Goal: Transaction & Acquisition: Purchase product/service

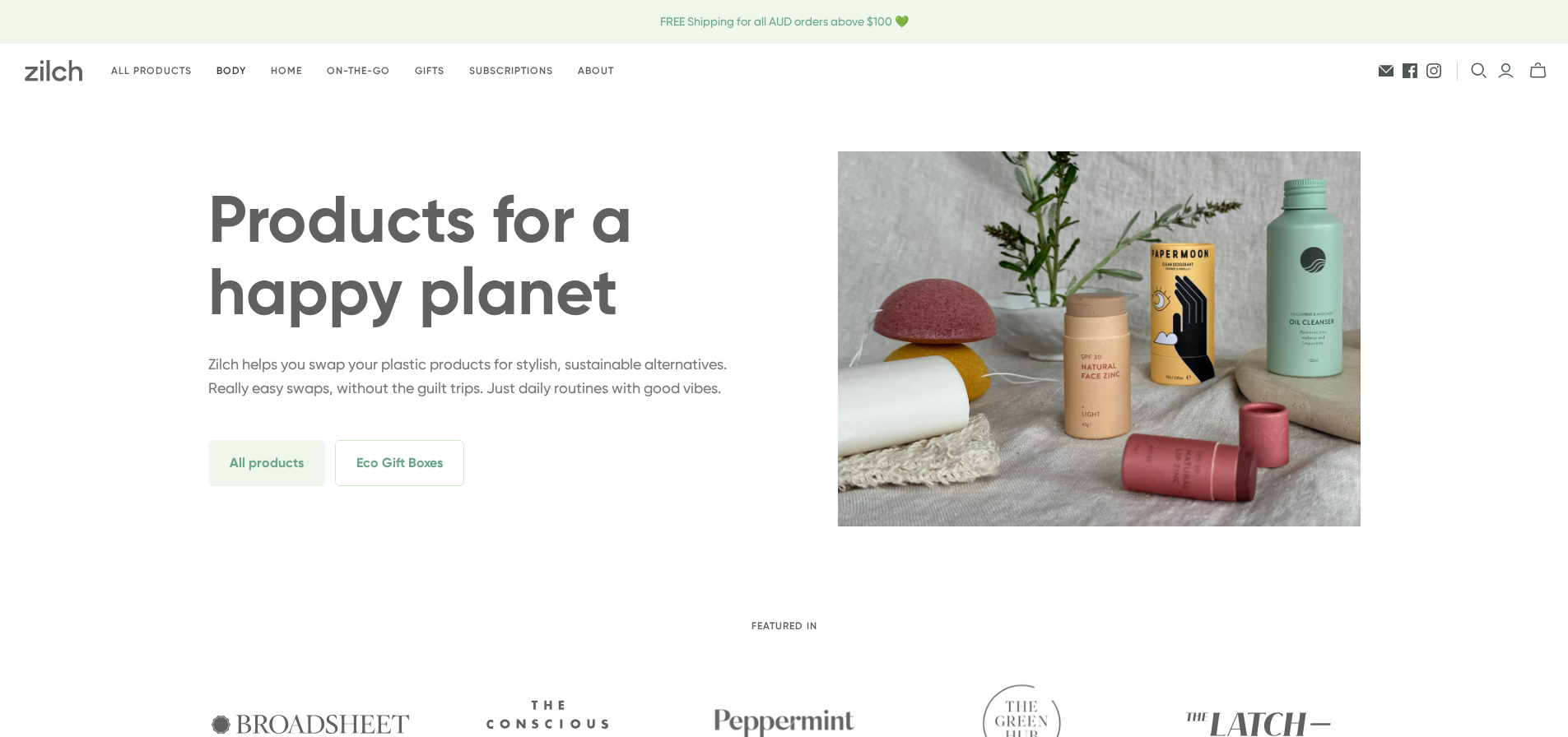
click at [233, 67] on link "Body" at bounding box center [232, 71] width 55 height 39
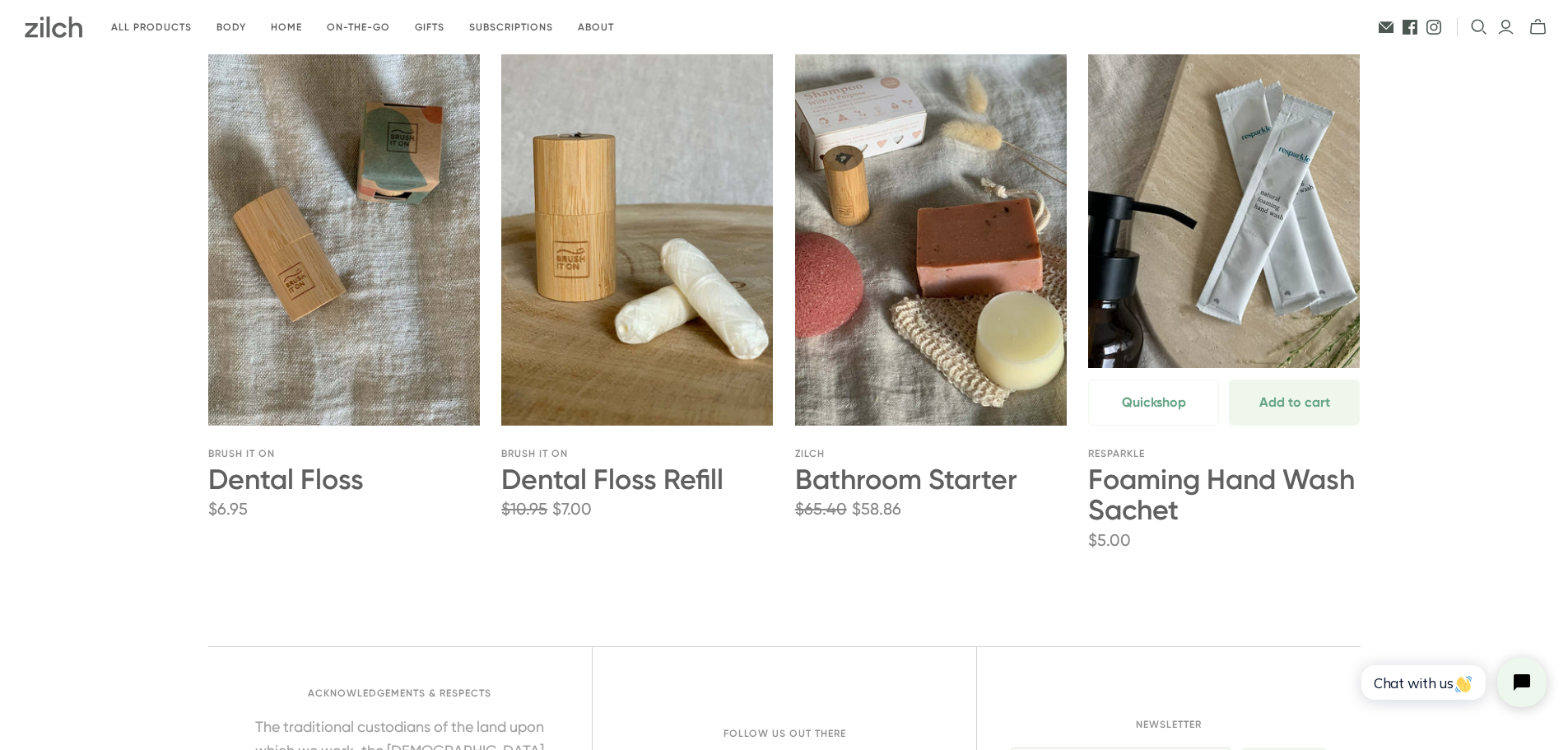
scroll to position [2059, 0]
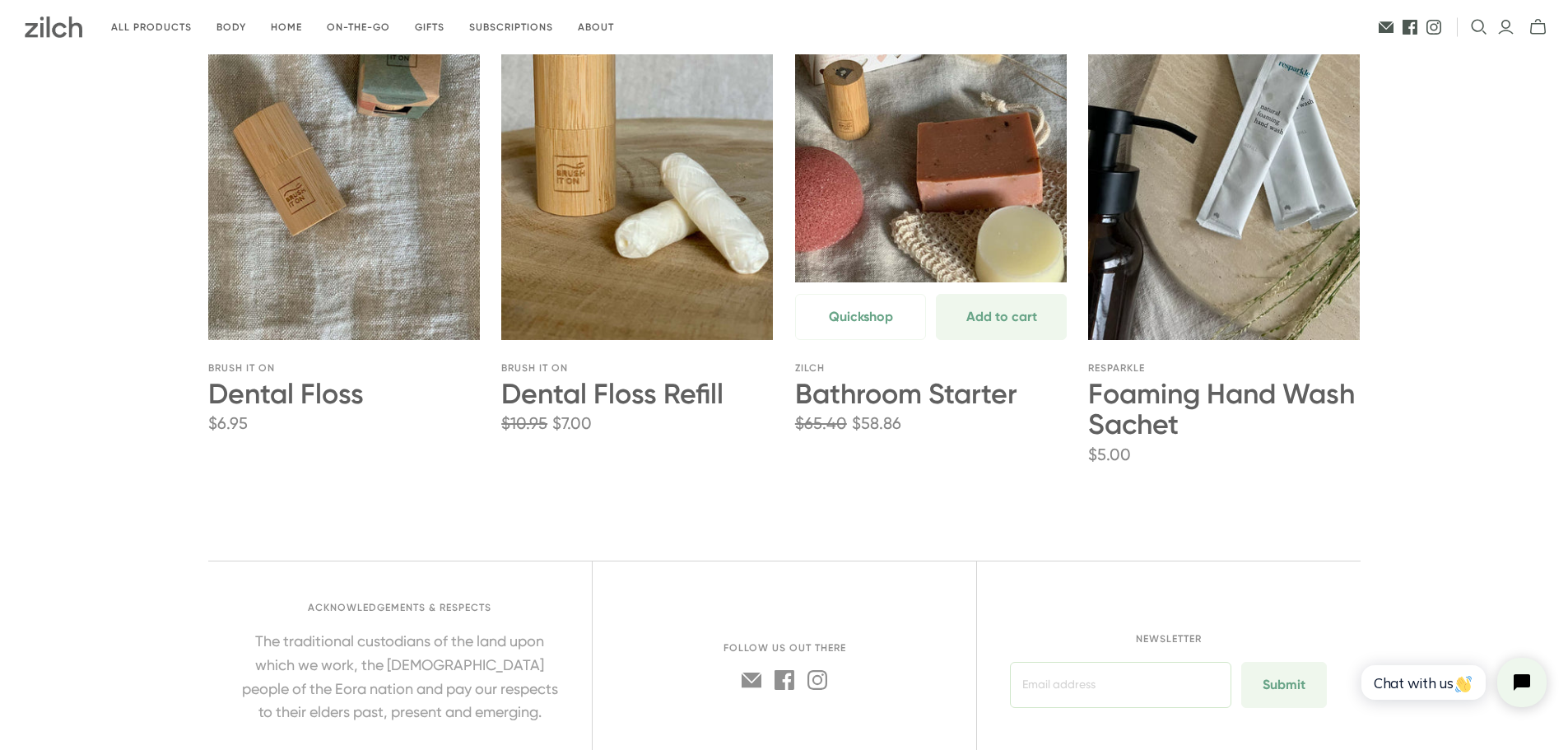
click at [970, 398] on link "Bathroom Starter" at bounding box center [906, 394] width 222 height 33
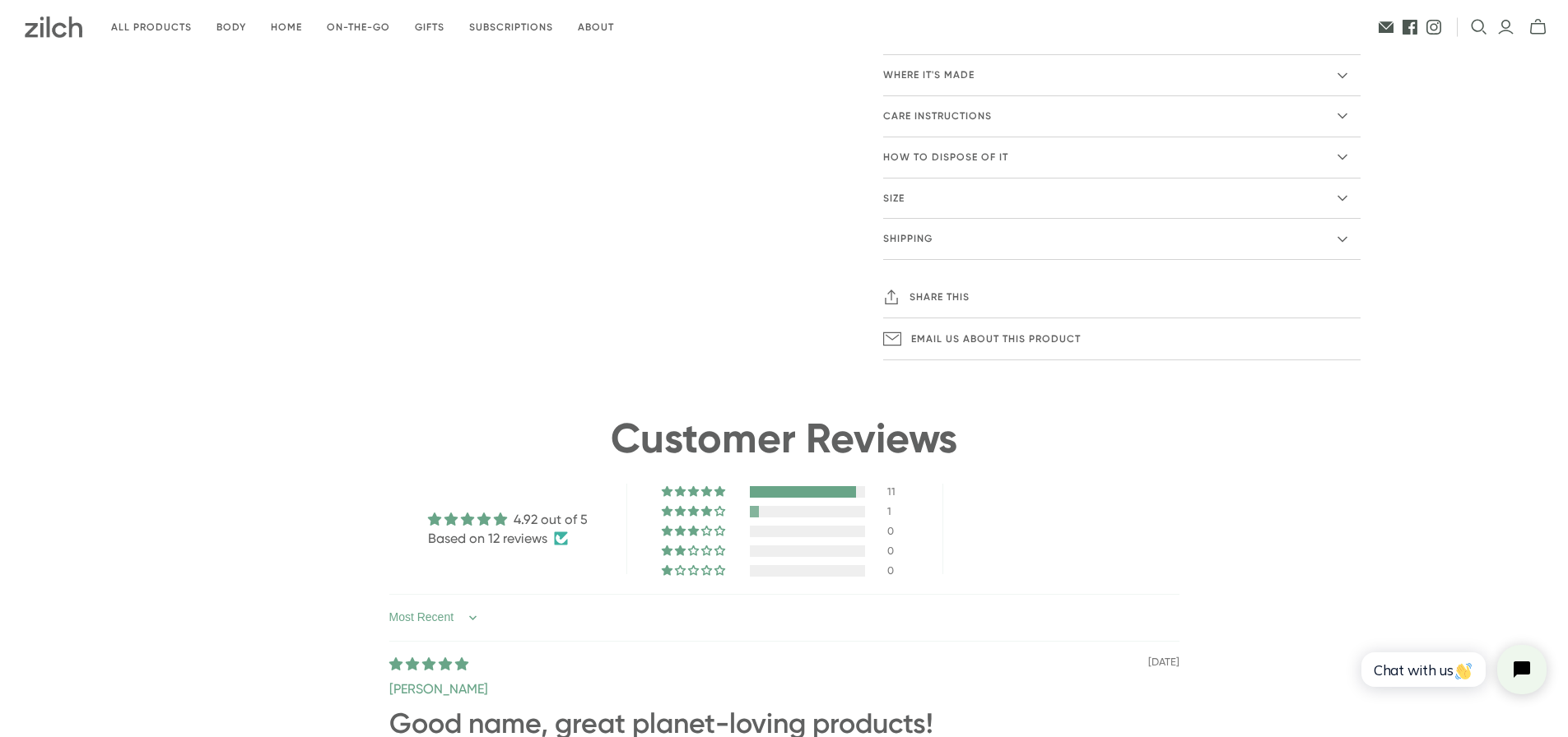
scroll to position [1316, 0]
